Goal: Transaction & Acquisition: Purchase product/service

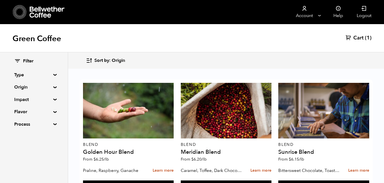
click at [358, 39] on span "Cart" at bounding box center [358, 38] width 10 height 7
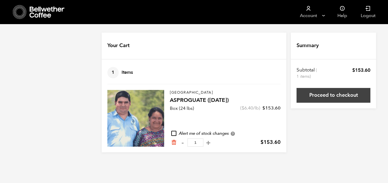
click at [348, 95] on link "Proceed to checkout" at bounding box center [334, 95] width 74 height 15
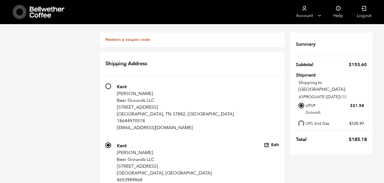
scroll to position [375, 0]
radio input "true"
